Goal: Task Accomplishment & Management: Use online tool/utility

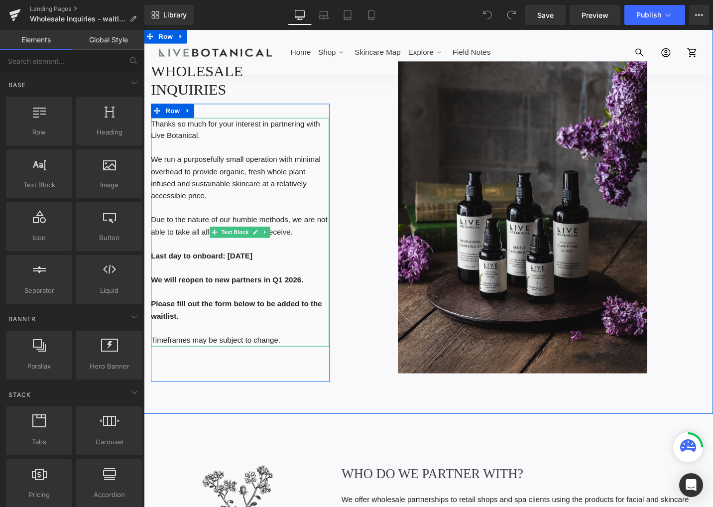
scroll to position [100, 0]
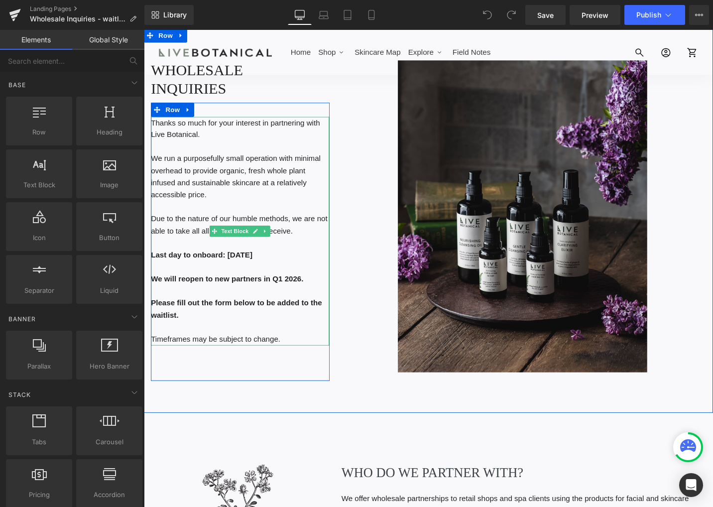
click at [194, 264] on strong "Last day to onboard: [DATE]" at bounding box center [205, 268] width 108 height 8
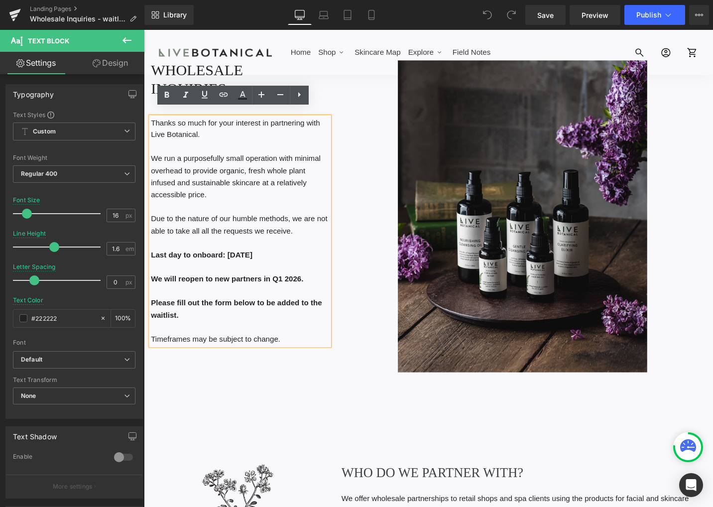
drag, startPoint x: 273, startPoint y: 261, endPoint x: 148, endPoint y: 258, distance: 124.1
click at [151, 262] on p "Last day to onboard: [DATE]" at bounding box center [245, 268] width 189 height 13
paste div
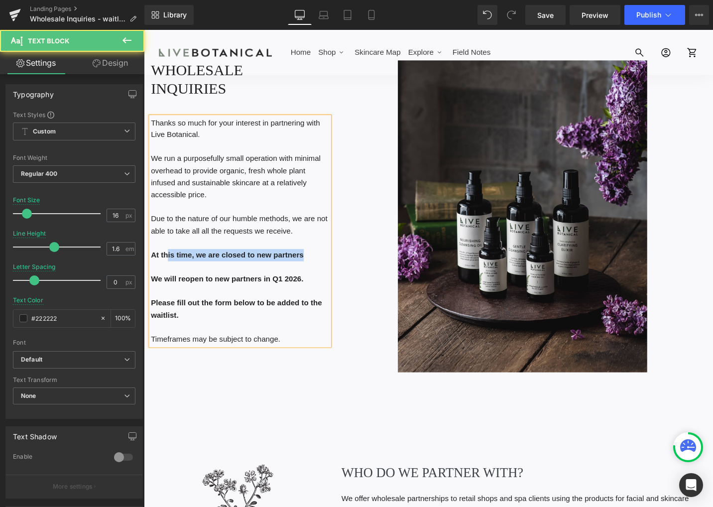
drag, startPoint x: 309, startPoint y: 263, endPoint x: 165, endPoint y: 262, distance: 144.5
click at [164, 262] on p "At this time, we are closed to new partners" at bounding box center [245, 268] width 189 height 13
click at [183, 264] on b "At this time, we are closed to new partners" at bounding box center [232, 268] width 162 height 8
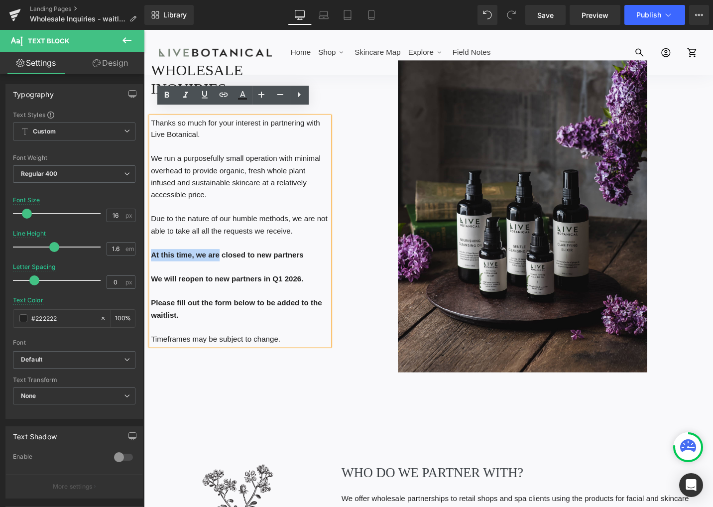
drag, startPoint x: 149, startPoint y: 261, endPoint x: 216, endPoint y: 259, distance: 67.3
click at [216, 264] on b "At this time, we are closed to new partners" at bounding box center [232, 268] width 162 height 8
click at [166, 96] on icon at bounding box center [166, 95] width 4 height 6
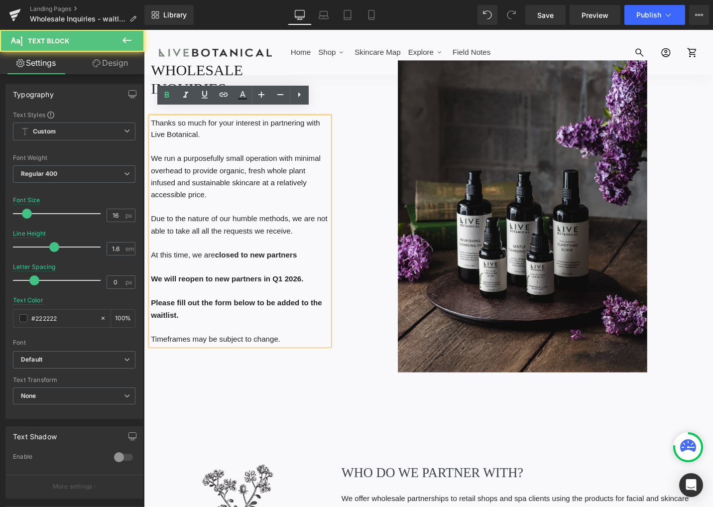
click at [301, 262] on p "At this time, we are closed to new partners" at bounding box center [245, 268] width 189 height 13
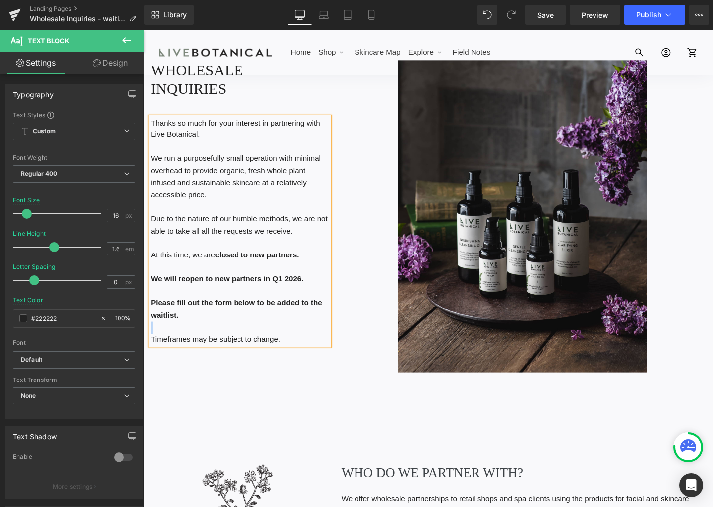
click at [220, 330] on div "Thanks so much for your interest in partnering with Live Botanical. We run a pu…" at bounding box center [245, 243] width 189 height 242
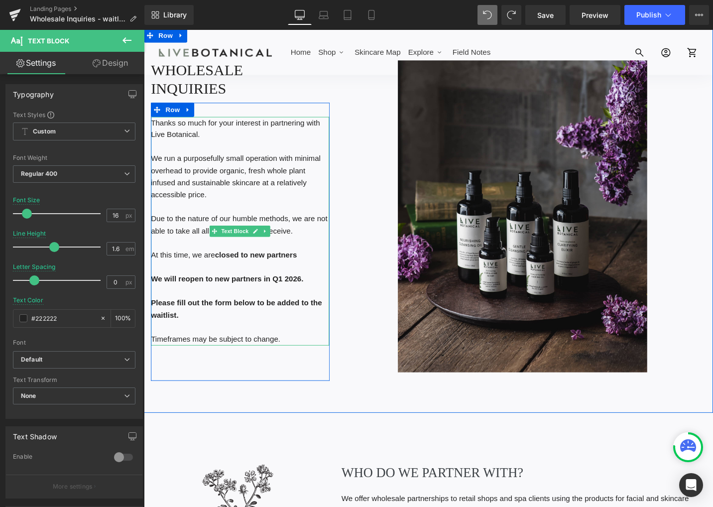
click at [189, 322] on p "Please fill out the form below to be added to the waitlist." at bounding box center [245, 325] width 189 height 25
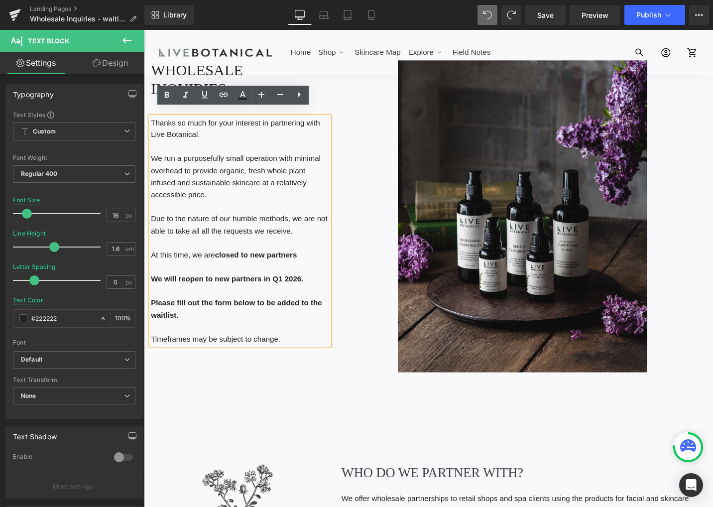
drag, startPoint x: 179, startPoint y: 323, endPoint x: 148, endPoint y: 313, distance: 32.5
click at [151, 313] on p "Please fill out the form below to be added to the waitlist." at bounding box center [245, 325] width 189 height 25
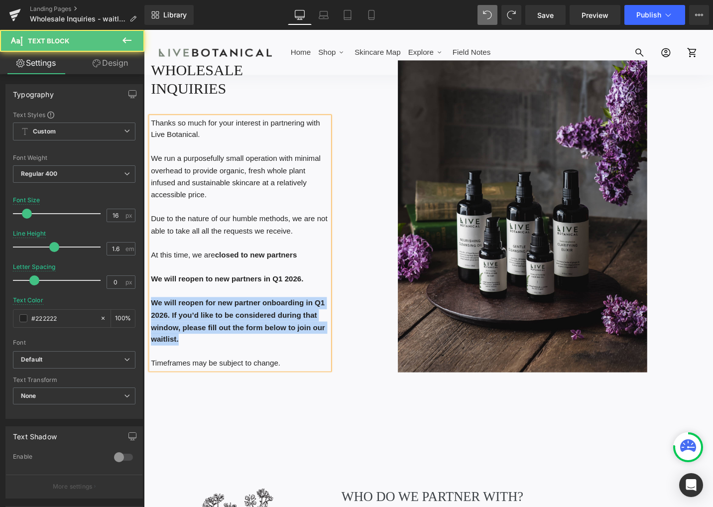
drag, startPoint x: 147, startPoint y: 310, endPoint x: 201, endPoint y: 337, distance: 59.7
click at [201, 347] on p "We will reopen for new partner onboarding in Q1 2026. If you’d like to be consi…" at bounding box center [245, 338] width 189 height 51
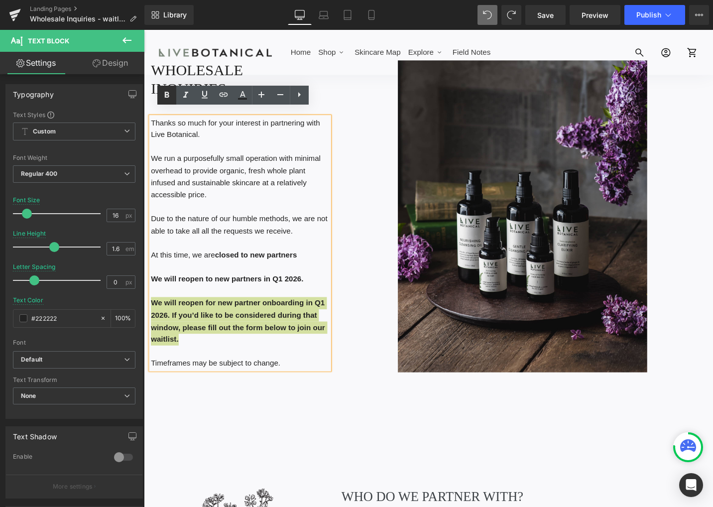
click at [167, 96] on icon at bounding box center [167, 95] width 12 height 12
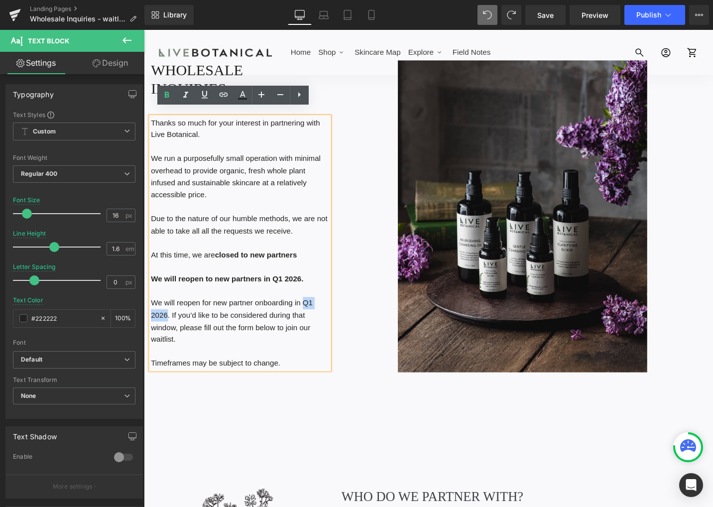
drag, startPoint x: 311, startPoint y: 312, endPoint x: 165, endPoint y: 326, distance: 147.1
click at [165, 326] on p "We will reopen for new partner onboarding in Q1 2026. If you’d like to be consi…" at bounding box center [245, 338] width 189 height 51
click at [166, 97] on icon at bounding box center [166, 95] width 4 height 6
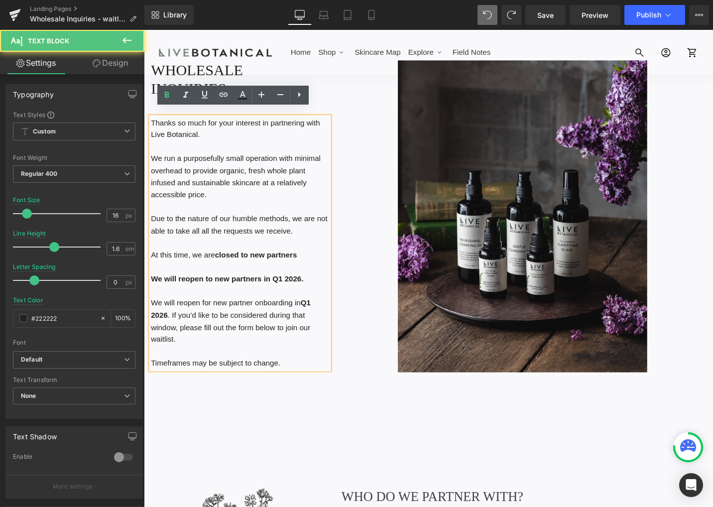
click at [249, 328] on p "We will reopen for new partner onboarding in Q1 2026 . If you’d like to be cons…" at bounding box center [245, 338] width 189 height 51
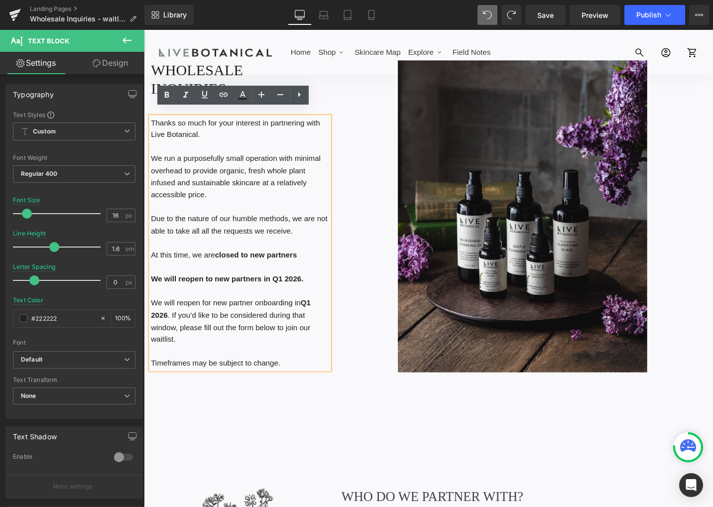
click at [250, 343] on p "We will reopen for new partner onboarding in Q1 2026 . If you’d like to be cons…" at bounding box center [245, 338] width 189 height 51
click at [549, 14] on span "Save" at bounding box center [546, 15] width 16 height 10
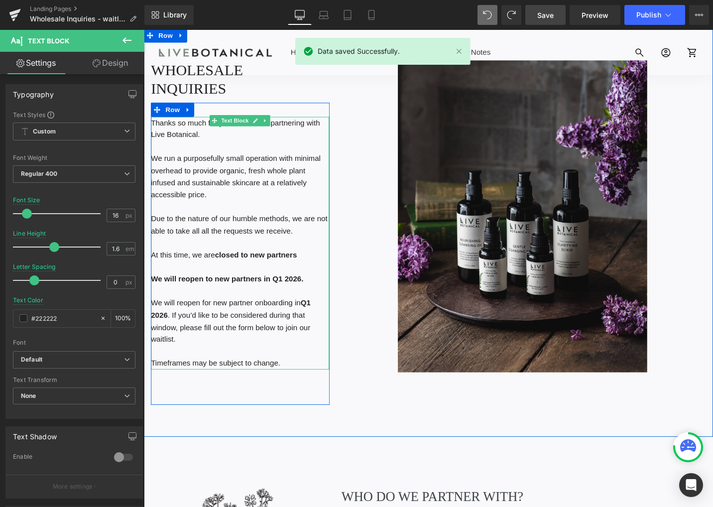
click at [260, 289] on strong "We will reopen to new partners in Q1 2026." at bounding box center [231, 293] width 161 height 8
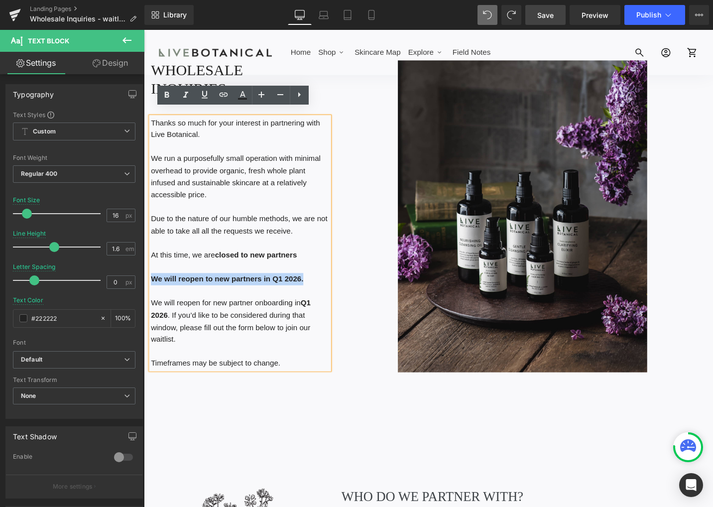
drag, startPoint x: 309, startPoint y: 285, endPoint x: 151, endPoint y: 286, distance: 157.9
click at [151, 287] on p "We will reopen to new partners in Q1 2026." at bounding box center [245, 293] width 189 height 13
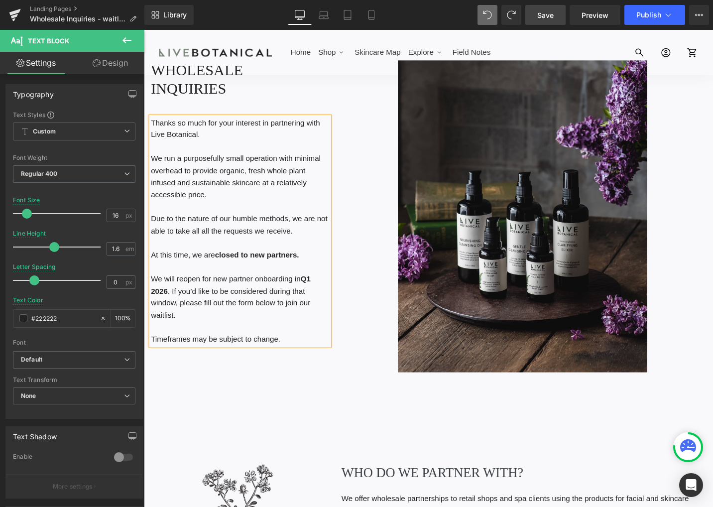
click at [552, 12] on span "Save" at bounding box center [546, 15] width 16 height 10
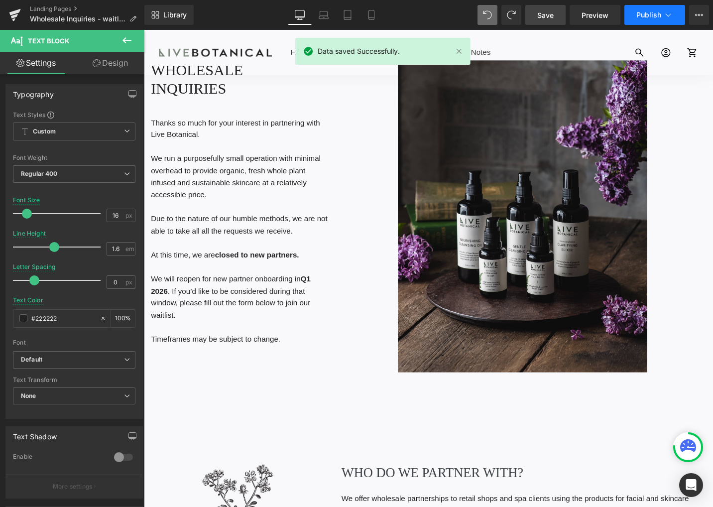
click at [639, 15] on span "Publish" at bounding box center [649, 15] width 25 height 8
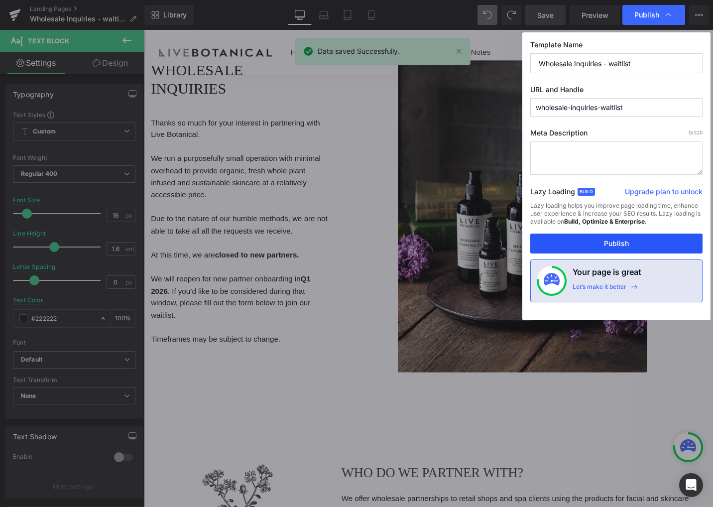
click at [595, 239] on button "Publish" at bounding box center [617, 244] width 172 height 20
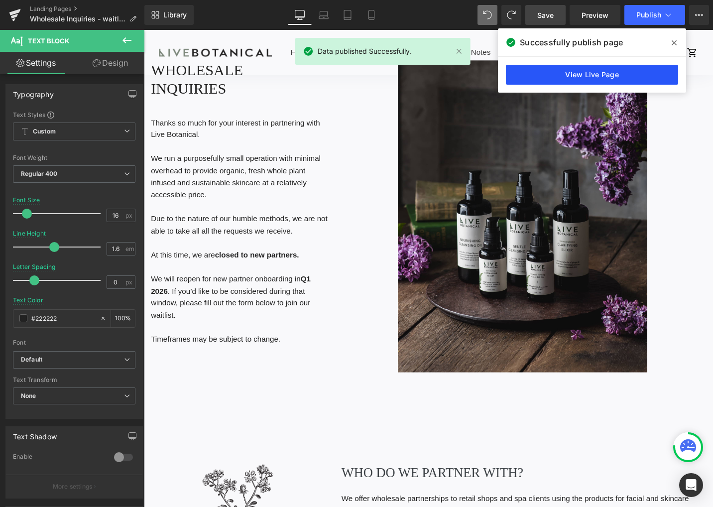
click at [590, 76] on link "View Live Page" at bounding box center [592, 75] width 172 height 20
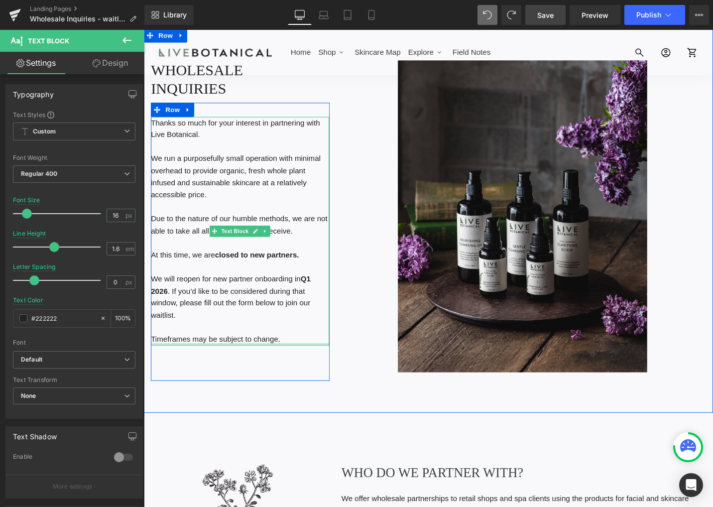
click at [153, 362] on div at bounding box center [245, 363] width 189 height 2
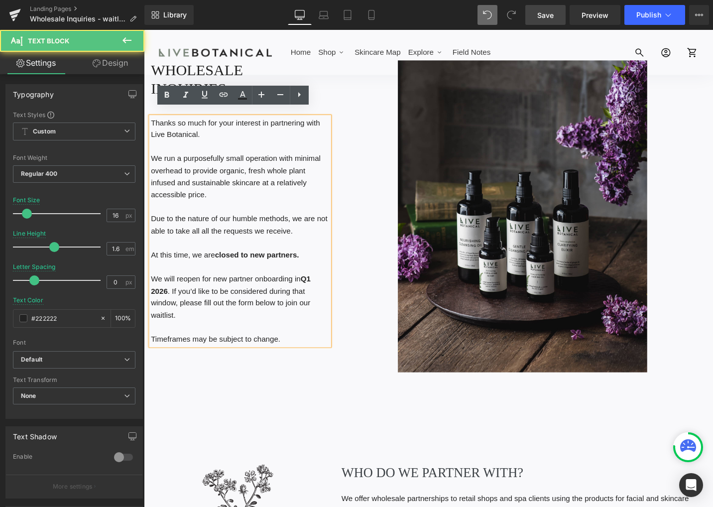
click at [154, 351] on p "Timeframes may be subject to change." at bounding box center [245, 357] width 189 height 13
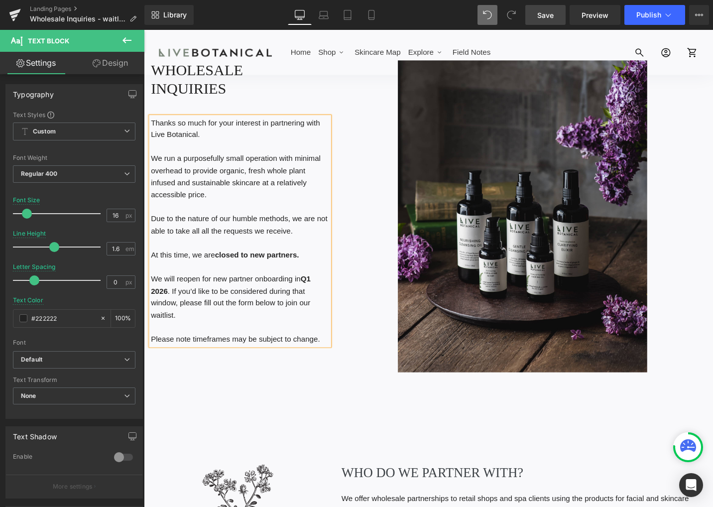
click at [552, 18] on span "Save" at bounding box center [546, 15] width 16 height 10
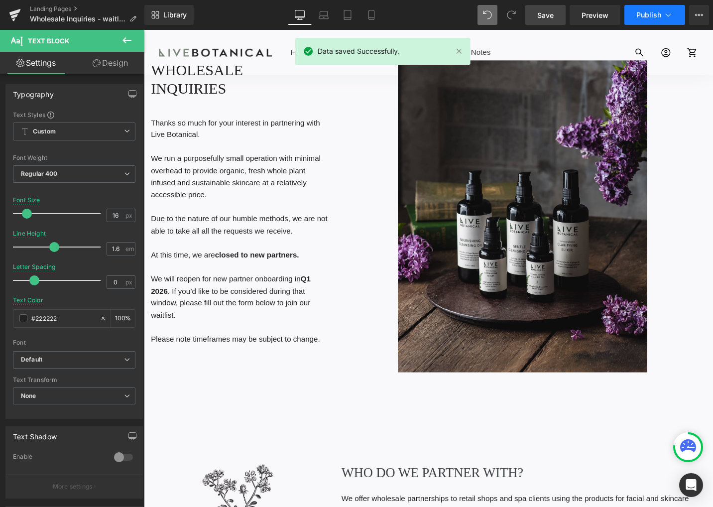
click at [666, 12] on icon at bounding box center [669, 15] width 10 height 10
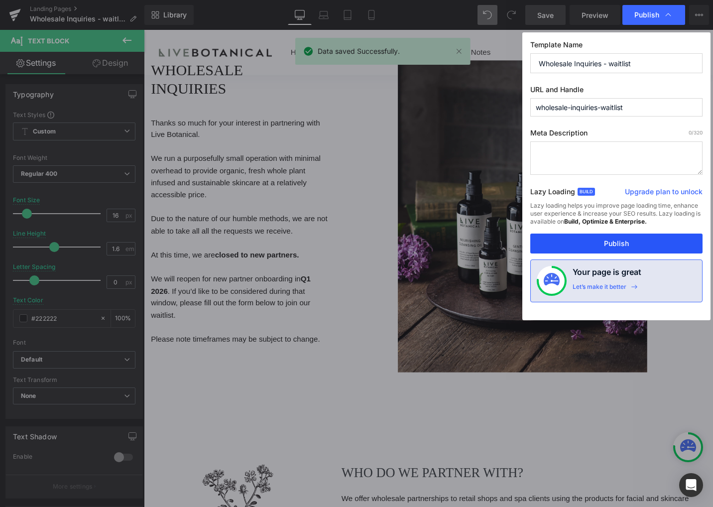
click at [614, 238] on button "Publish" at bounding box center [617, 244] width 172 height 20
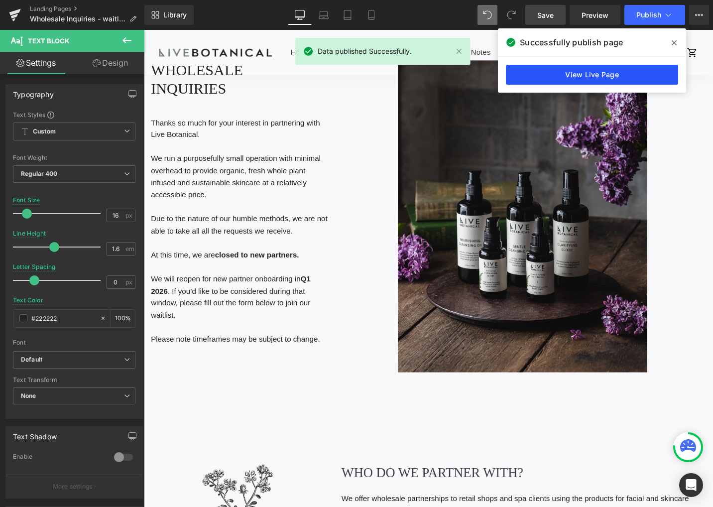
click at [630, 76] on link "View Live Page" at bounding box center [592, 75] width 172 height 20
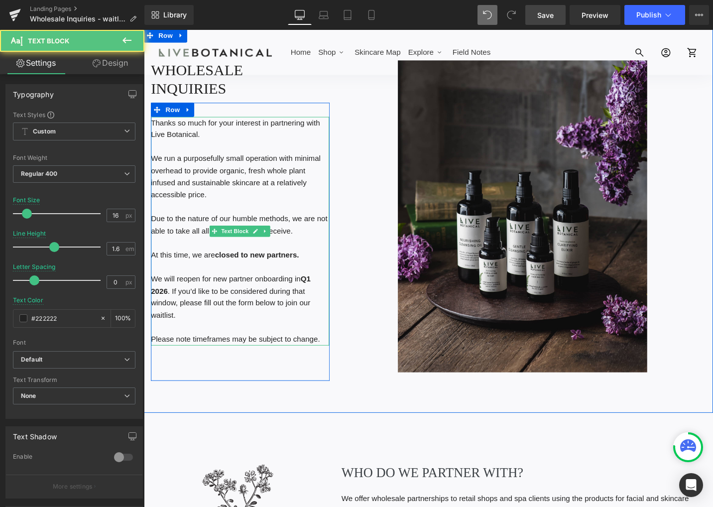
click at [185, 262] on p "At this time, we are closed to new partners." at bounding box center [245, 268] width 189 height 13
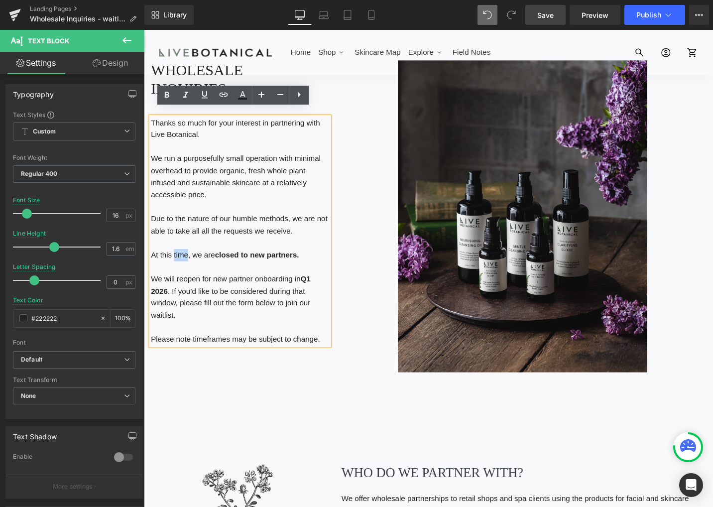
drag, startPoint x: 187, startPoint y: 258, endPoint x: 173, endPoint y: 258, distance: 14.0
click at [173, 262] on p "At this time, we are closed to new partners." at bounding box center [245, 268] width 189 height 13
click at [225, 287] on p "We will reopen for new partner onboarding in Q1 2026 . If you’d like to be cons…" at bounding box center [245, 312] width 189 height 51
drag, startPoint x: 149, startPoint y: 284, endPoint x: 168, endPoint y: 298, distance: 22.8
click at [168, 298] on p "We will reopen for new partner onboarding in Q1 2026 . If you’d like to be cons…" at bounding box center [245, 312] width 189 height 51
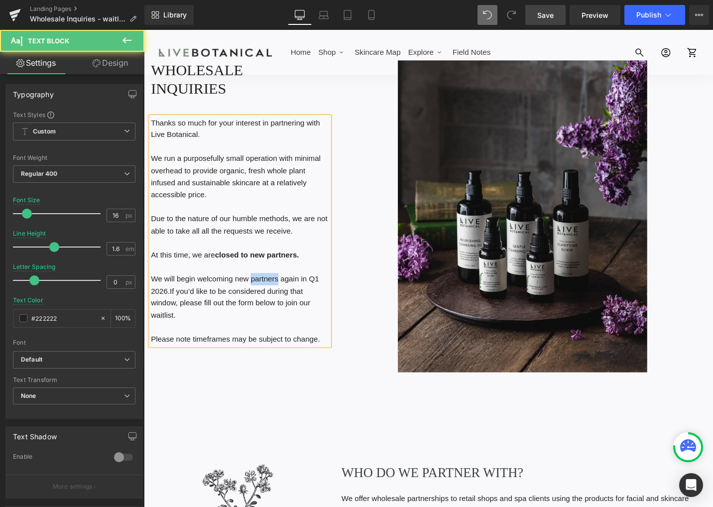
drag, startPoint x: 283, startPoint y: 286, endPoint x: 256, endPoint y: 284, distance: 27.4
click at [256, 287] on p "We will begin welcoming new partners again in Q1 2026.If you’d like to be consi…" at bounding box center [245, 312] width 189 height 51
drag, startPoint x: 166, startPoint y: 297, endPoint x: 193, endPoint y: 292, distance: 27.4
click at [167, 297] on p "We will begin welcoming new applicants again in Q1 2026.If you’d like to be con…" at bounding box center [245, 312] width 189 height 51
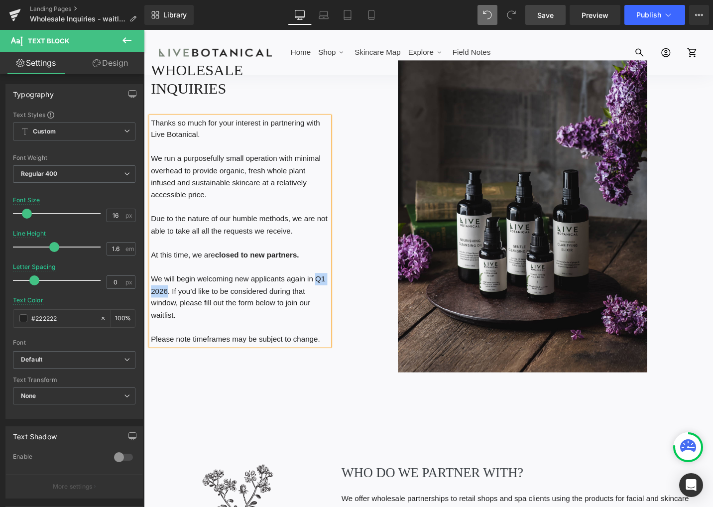
drag, startPoint x: 326, startPoint y: 285, endPoint x: 162, endPoint y: 297, distance: 163.9
click at [162, 297] on p "We will begin welcoming new applicants again in Q1 2026. If you’d like to be co…" at bounding box center [245, 312] width 189 height 51
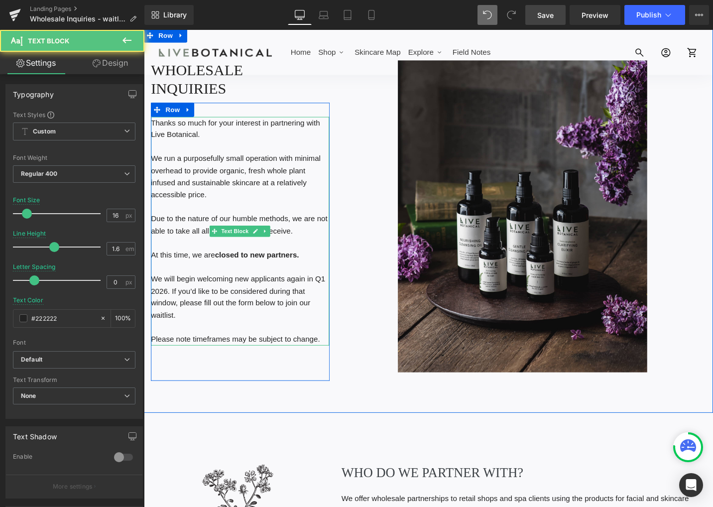
drag, startPoint x: 185, startPoint y: 289, endPoint x: 212, endPoint y: 282, distance: 28.5
click at [185, 289] on p "We will begin welcoming new applicants again in Q1 2026. If you’d like to be co…" at bounding box center [245, 312] width 189 height 51
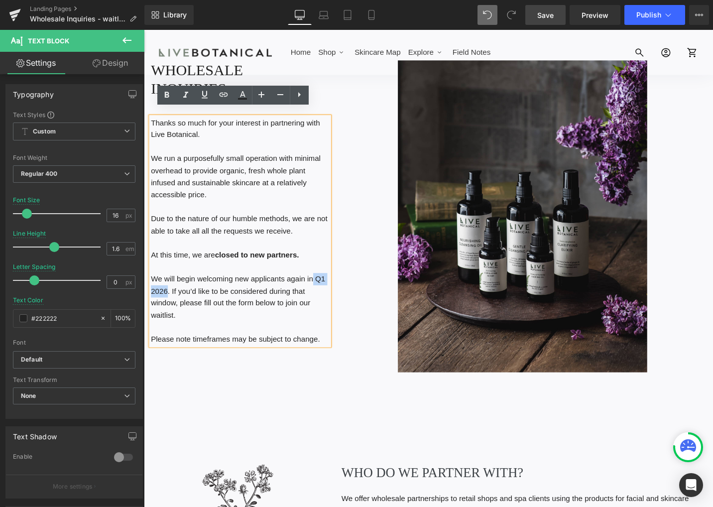
drag, startPoint x: 321, startPoint y: 288, endPoint x: 165, endPoint y: 303, distance: 156.7
click at [165, 303] on p "We will begin welcoming new applicants again in Q1 2026. If you’d like to be co…" at bounding box center [245, 312] width 189 height 51
click at [166, 100] on icon at bounding box center [167, 95] width 12 height 12
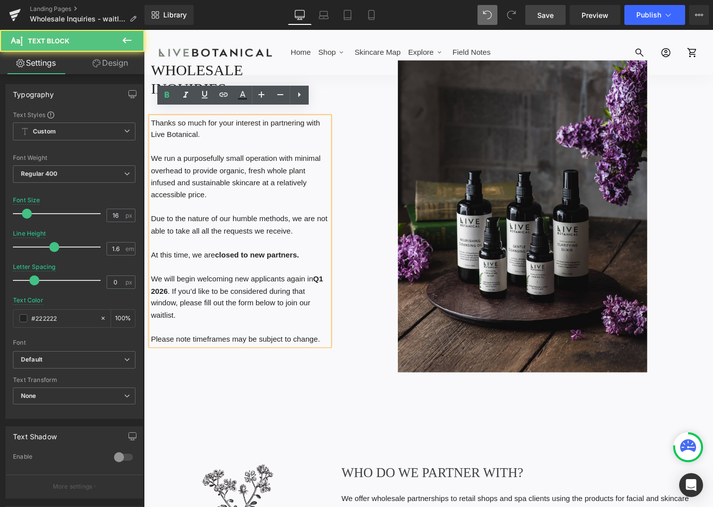
click at [169, 297] on p "We will begin welcoming new applicants again in Q1 2026 . If you’d like to be c…" at bounding box center [245, 312] width 189 height 51
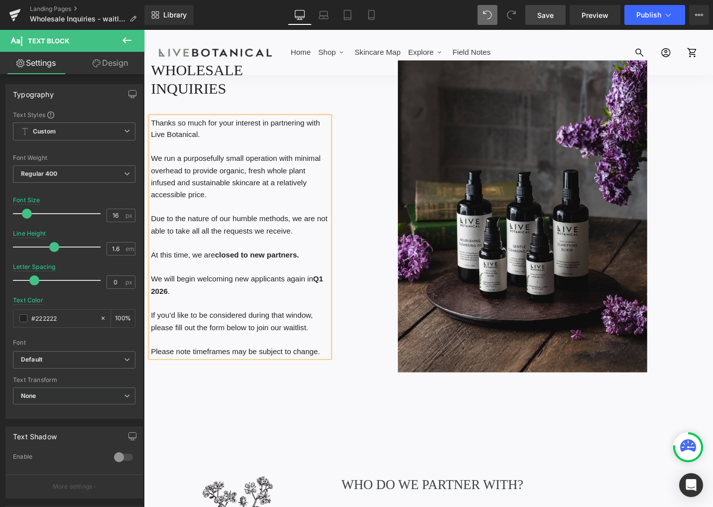
click at [311, 335] on p "If you’d like to be considered during that window, please fill out the form bel…" at bounding box center [245, 338] width 189 height 25
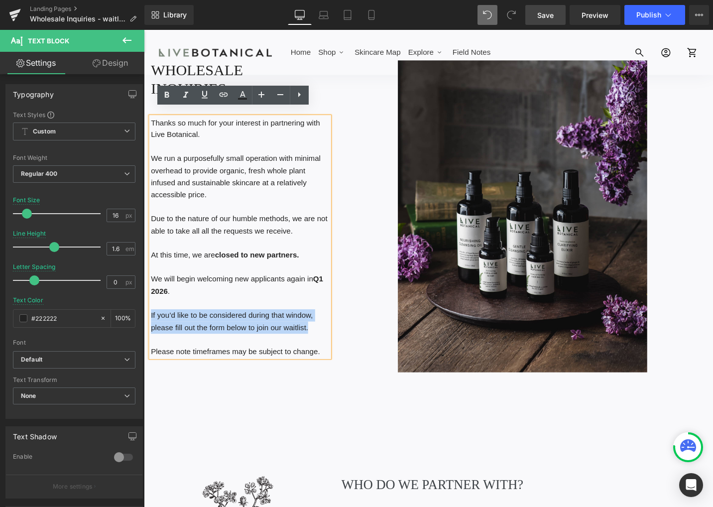
drag, startPoint x: 321, startPoint y: 335, endPoint x: 148, endPoint y: 327, distance: 173.6
click at [151, 327] on p "If you’d like to be considered during that window, please fill out the form bel…" at bounding box center [245, 338] width 189 height 25
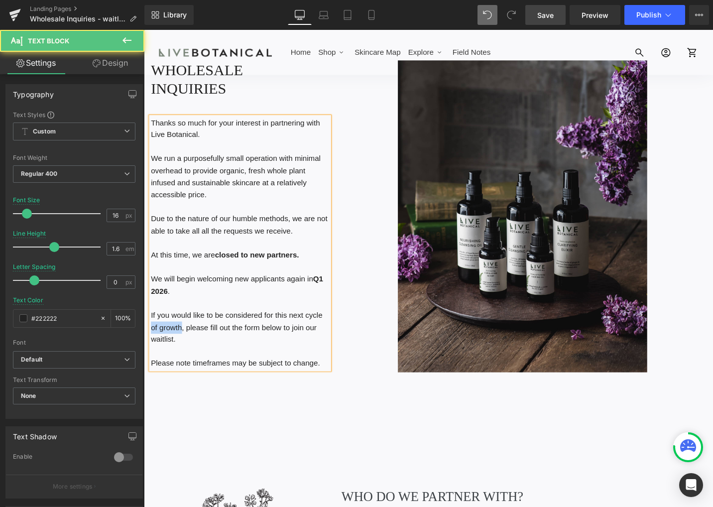
drag, startPoint x: 182, startPoint y: 337, endPoint x: 147, endPoint y: 334, distance: 34.5
click at [151, 335] on p "If you would like to be considered for this next cycle of growth, please fill o…" at bounding box center [245, 345] width 189 height 38
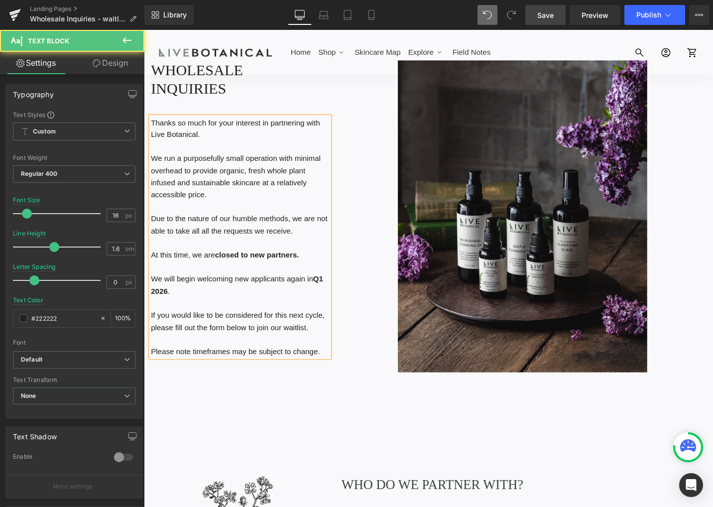
click at [329, 336] on p "If you would like to be considered for this next cycle, please fill out the for…" at bounding box center [245, 338] width 189 height 25
click at [151, 287] on p "We will begin welcoming new applicants again in Q1 2026 ." at bounding box center [245, 299] width 189 height 25
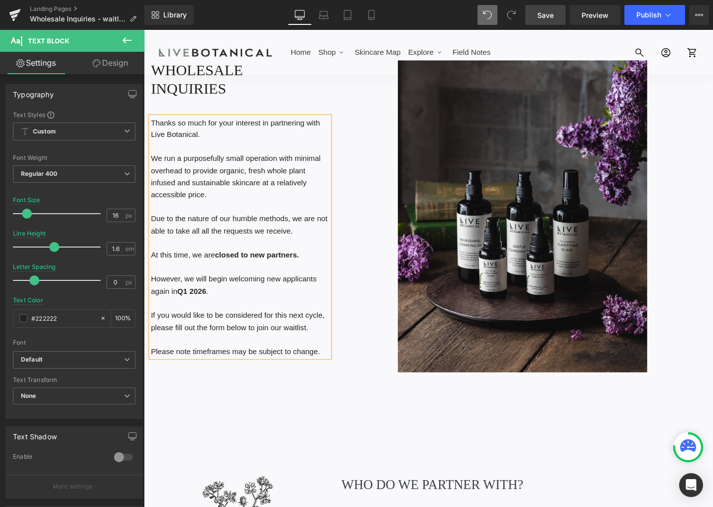
click at [227, 297] on p "However, we will begin welcoming new applicants again in Q1 2026 ." at bounding box center [245, 299] width 189 height 25
click at [541, 18] on span "Save" at bounding box center [546, 15] width 16 height 10
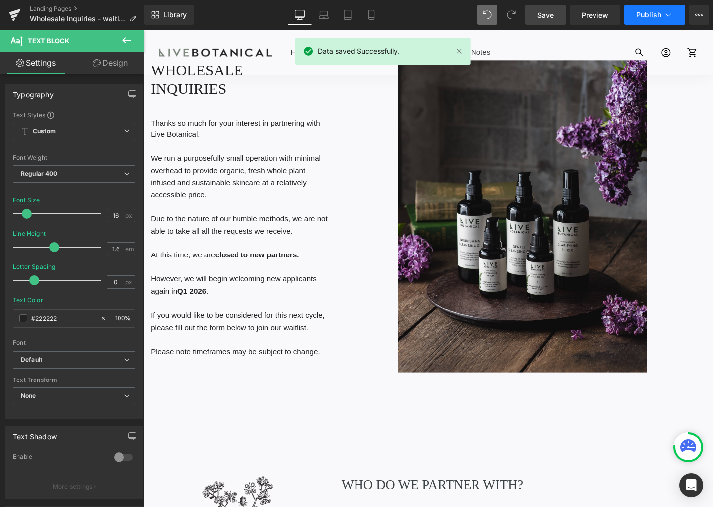
click at [660, 18] on span "Publish" at bounding box center [649, 15] width 25 height 8
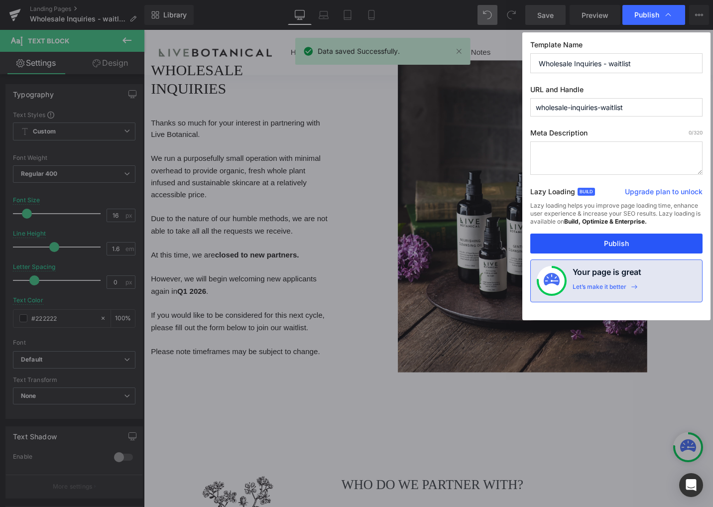
click at [641, 240] on button "Publish" at bounding box center [617, 244] width 172 height 20
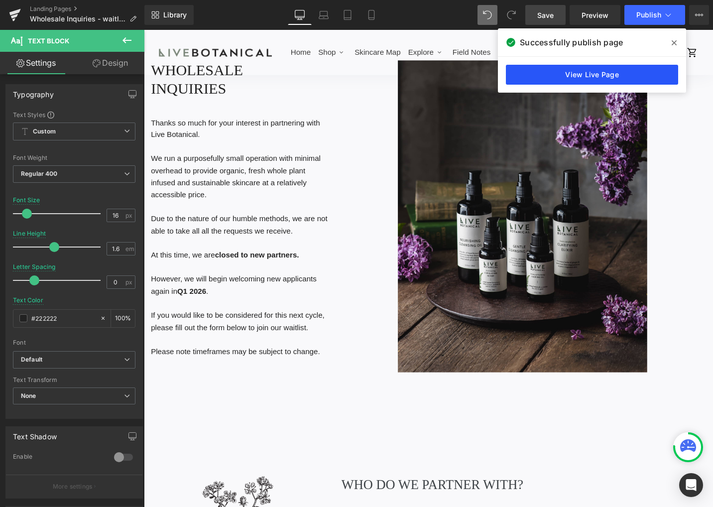
click at [622, 79] on link "View Live Page" at bounding box center [592, 75] width 172 height 20
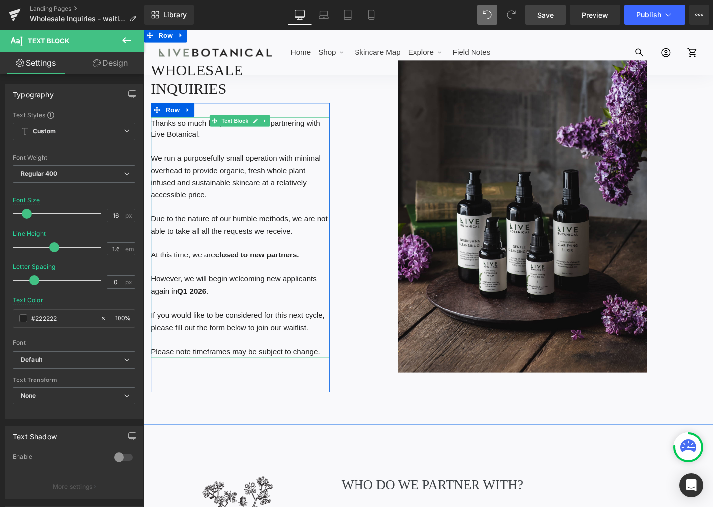
click at [268, 326] on p "If you would like to be considered for this next cycle, please fill out the for…" at bounding box center [245, 338] width 189 height 25
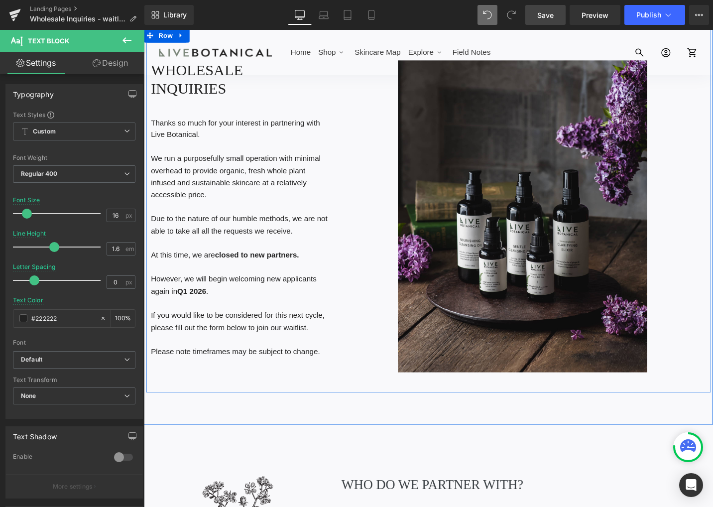
click at [144, 30] on div at bounding box center [144, 30] width 0 height 0
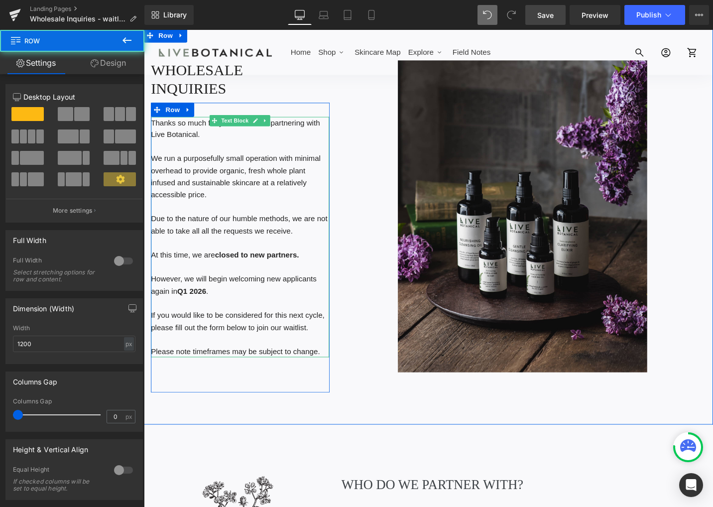
click at [151, 326] on p "If you would like to be considered for this next cycle, please fill out the for…" at bounding box center [245, 338] width 189 height 25
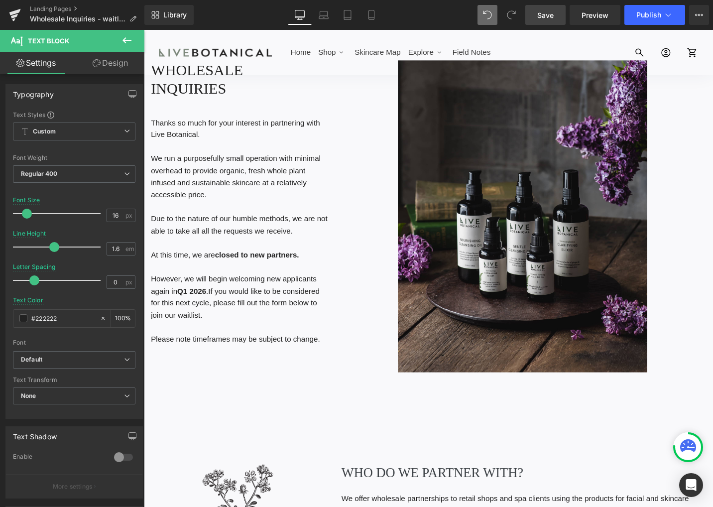
click at [540, 12] on span "Save" at bounding box center [546, 15] width 16 height 10
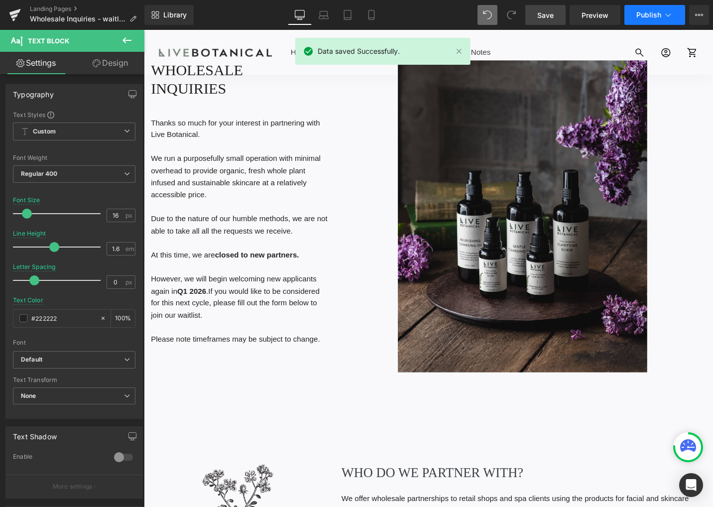
click at [649, 10] on button "Publish" at bounding box center [655, 15] width 61 height 20
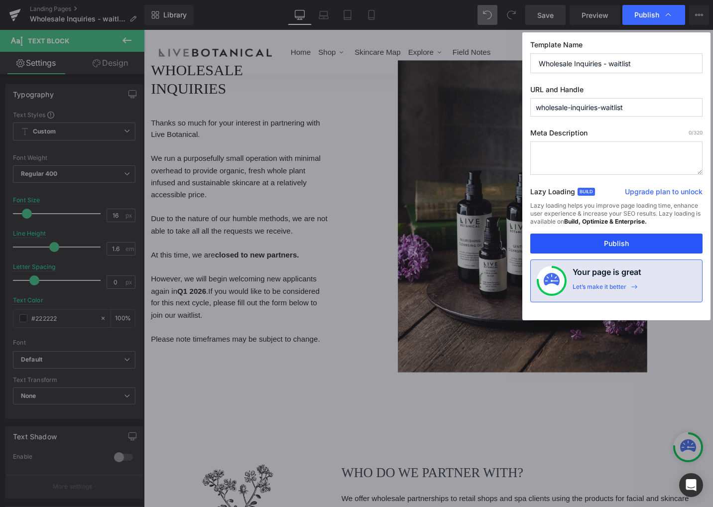
click at [646, 238] on button "Publish" at bounding box center [617, 244] width 172 height 20
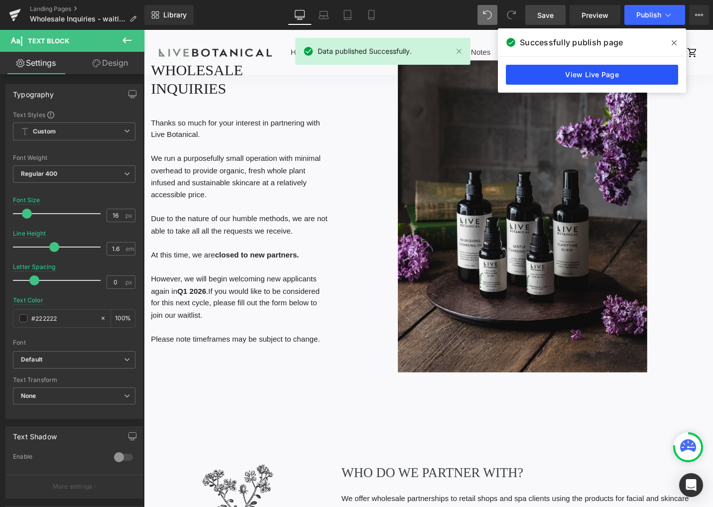
click at [604, 77] on link "View Live Page" at bounding box center [592, 75] width 172 height 20
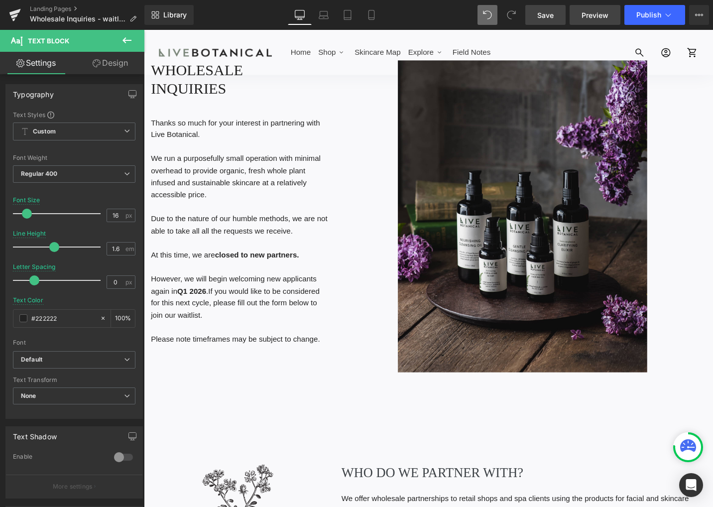
click at [582, 16] on link "Preview" at bounding box center [595, 15] width 51 height 20
